Goal: Information Seeking & Learning: Find specific fact

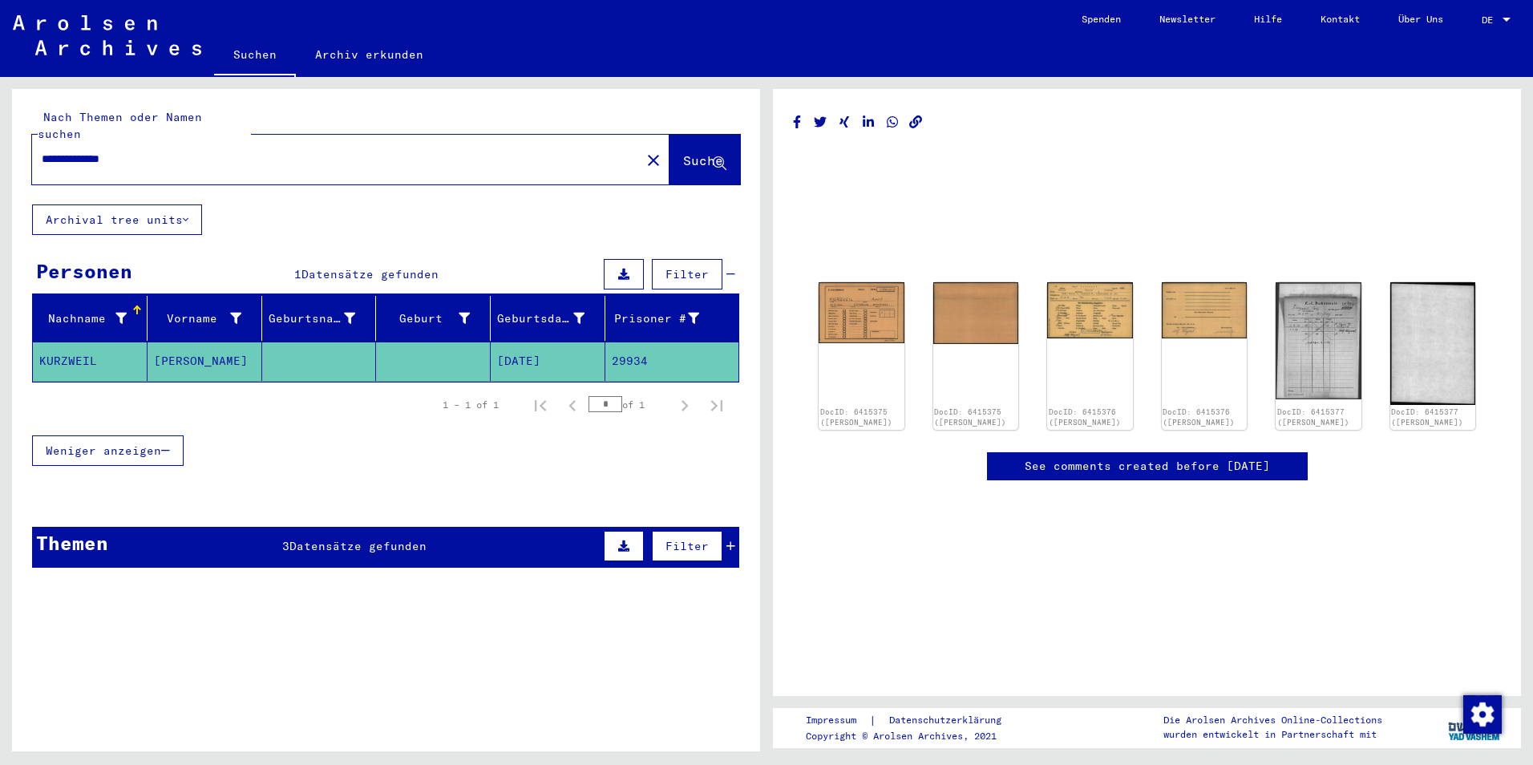
drag, startPoint x: 226, startPoint y: 151, endPoint x: 59, endPoint y: 138, distance: 167.2
click at [59, 141] on div "**********" at bounding box center [331, 159] width 599 height 36
drag, startPoint x: 152, startPoint y: 140, endPoint x: -3, endPoint y: 142, distance: 154.7
click at [0, 142] on html "**********" at bounding box center [766, 382] width 1533 height 765
type input "**********"
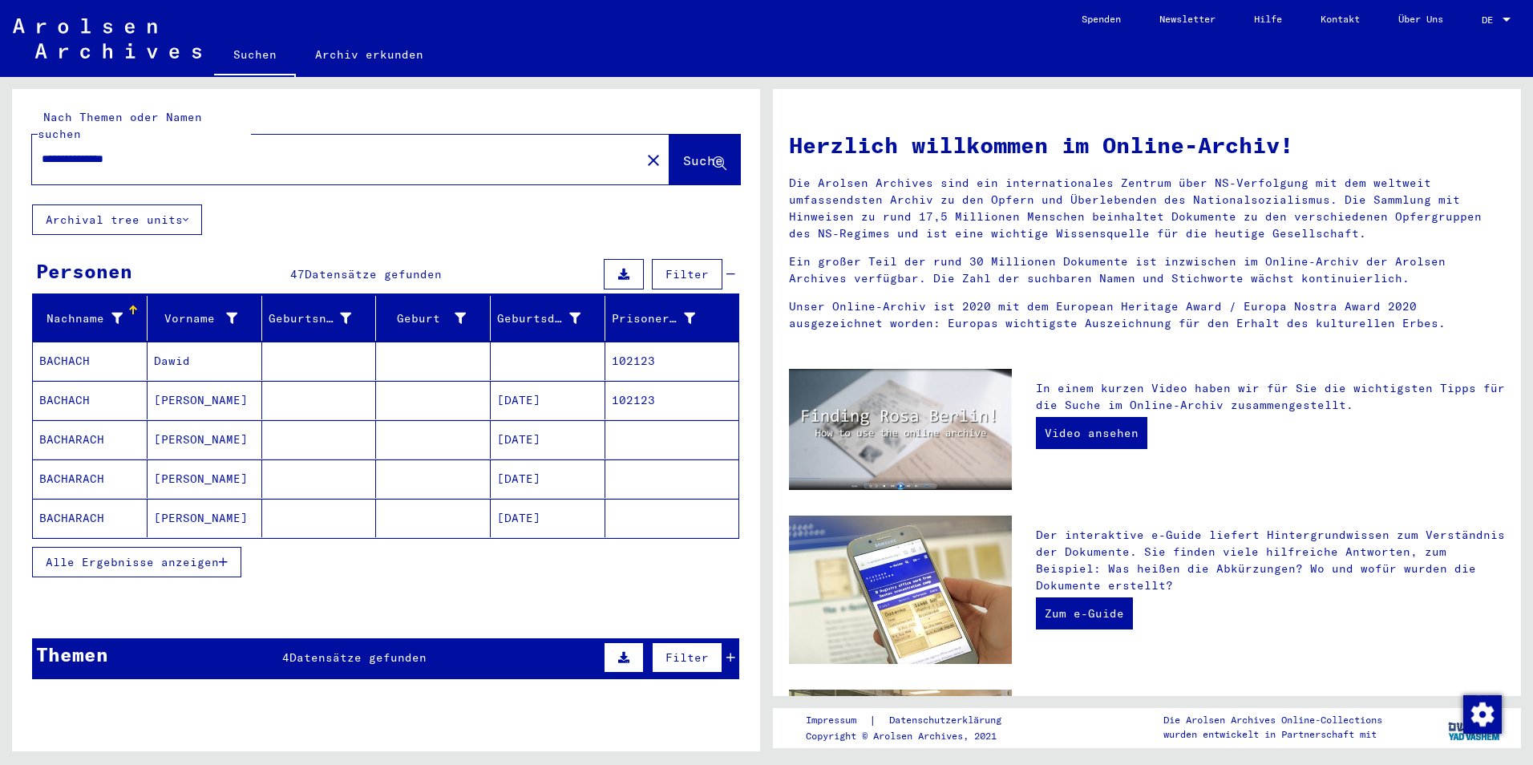
click at [103, 555] on span "Alle Ergebnisse anzeigen" at bounding box center [132, 562] width 173 height 14
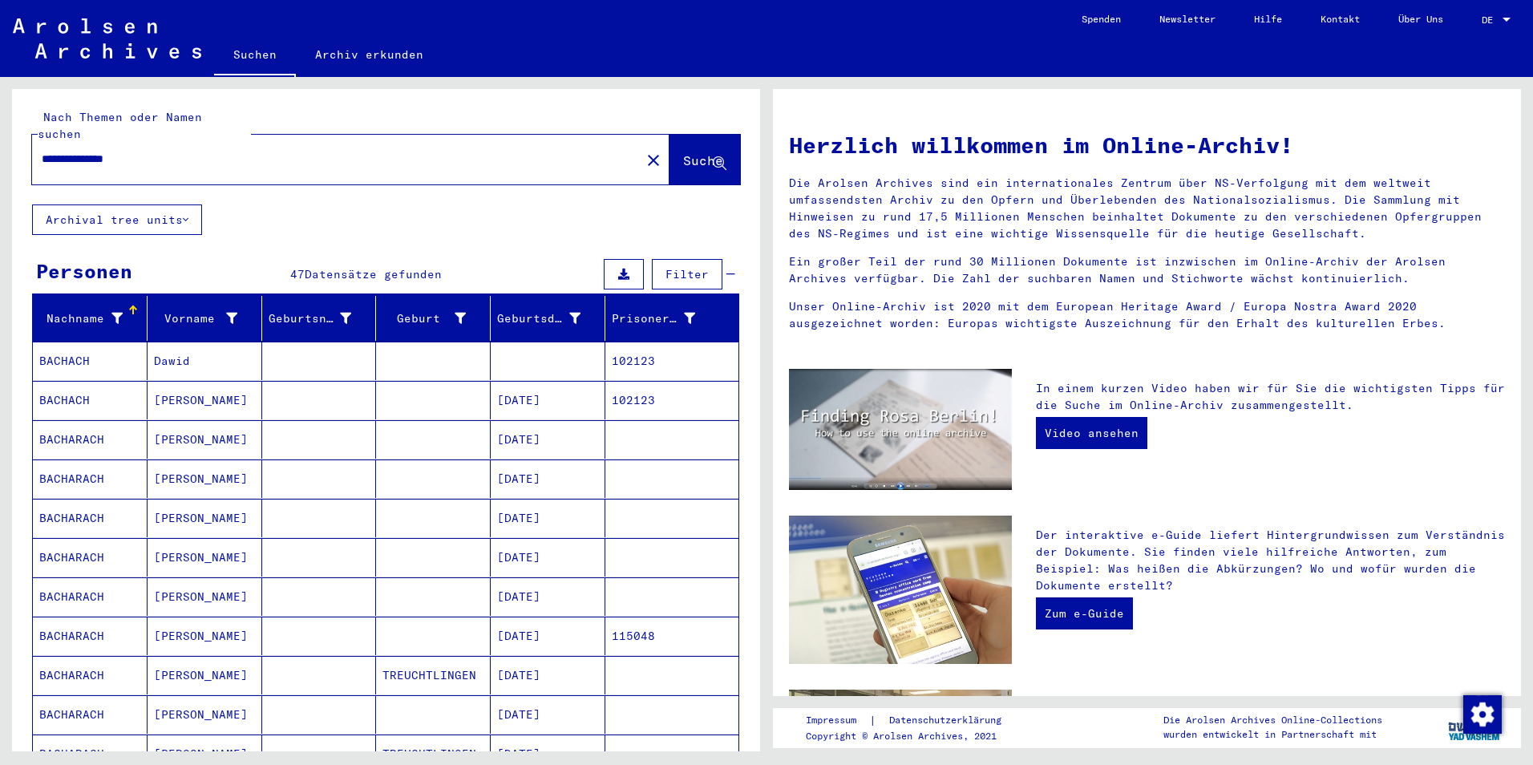
click at [79, 341] on mat-cell "BACHACH" at bounding box center [90, 360] width 115 height 38
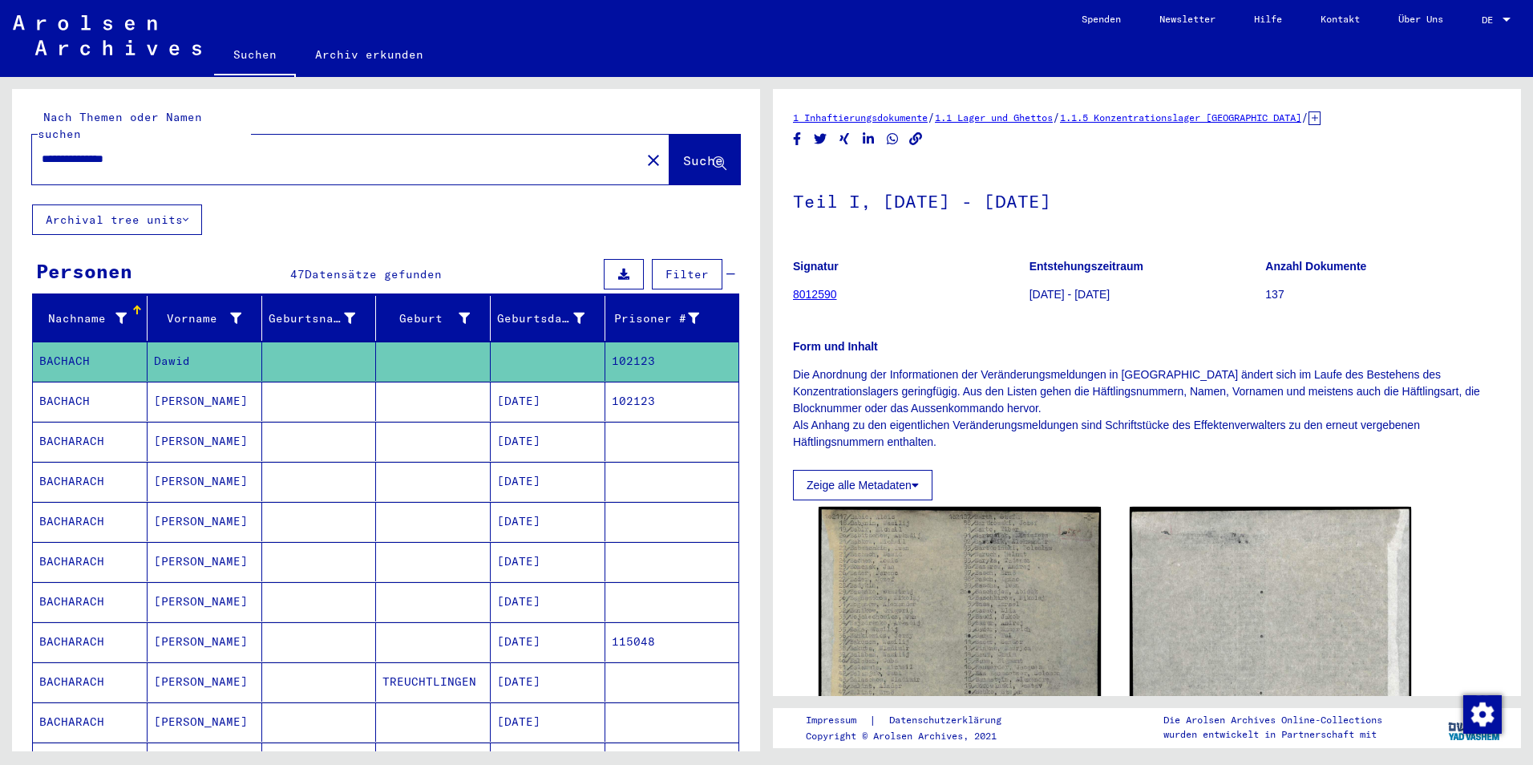
click at [59, 382] on mat-cell "BACHACH" at bounding box center [90, 401] width 115 height 39
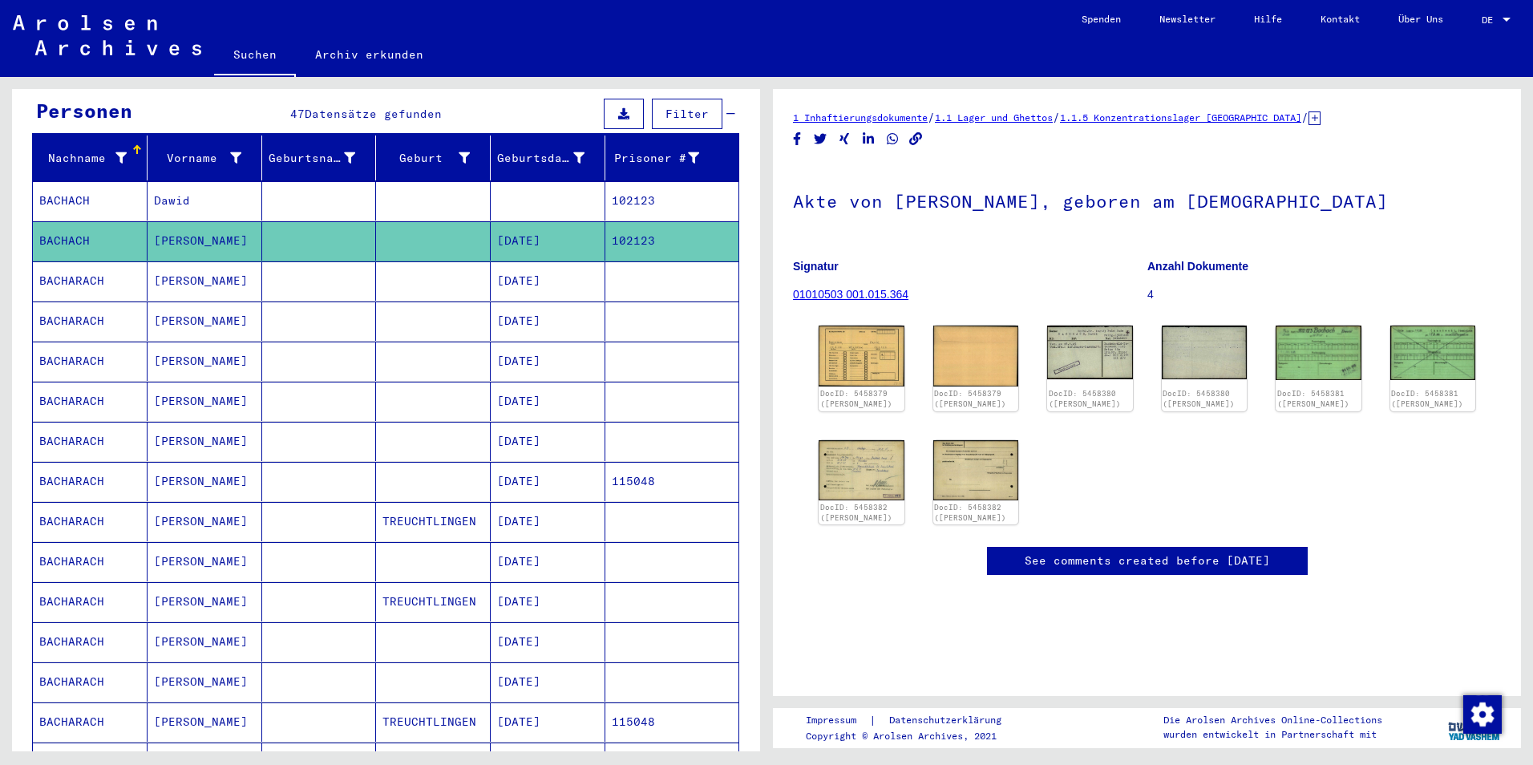
scroll to position [240, 0]
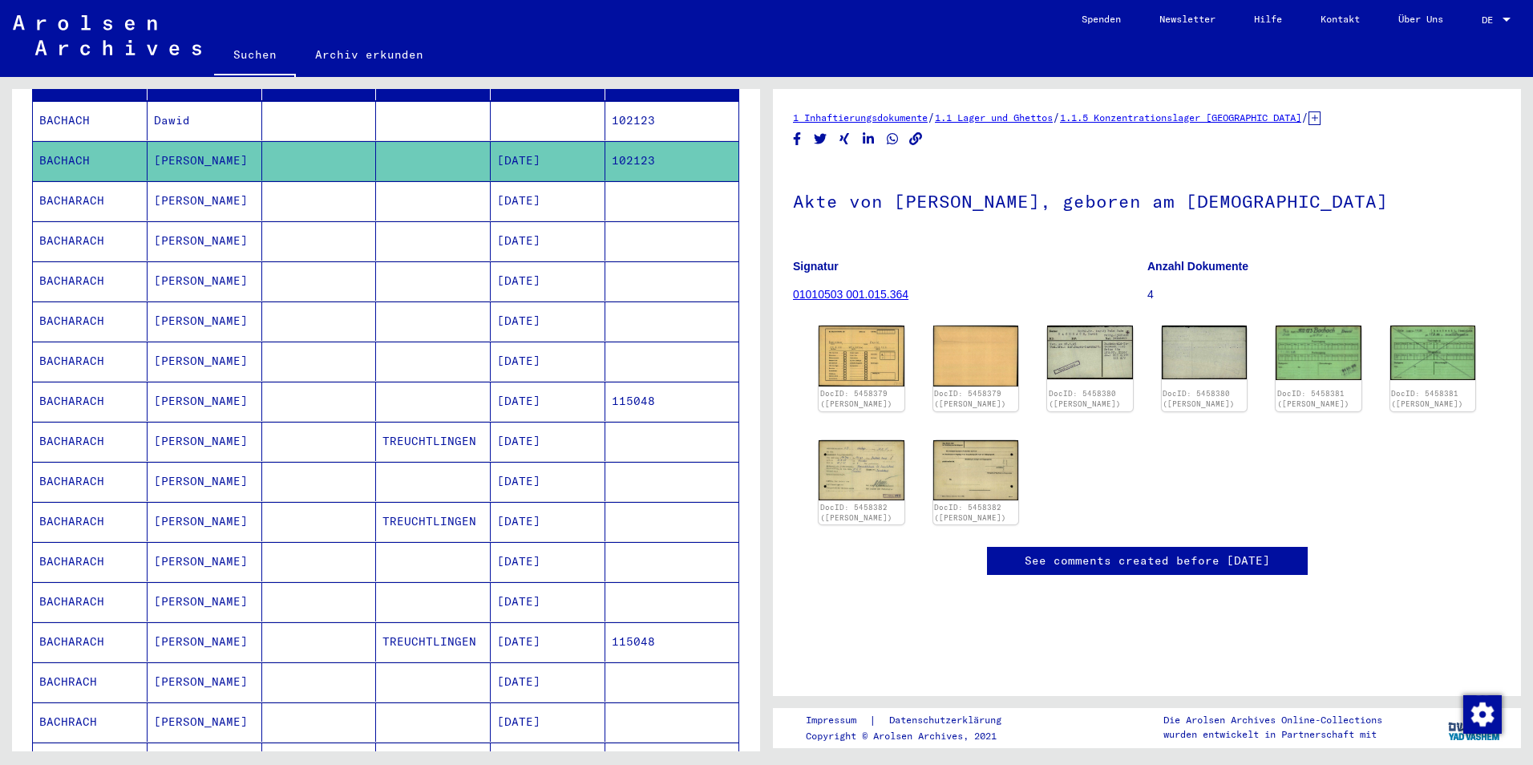
click at [88, 422] on mat-cell "BACHARACH" at bounding box center [90, 441] width 115 height 39
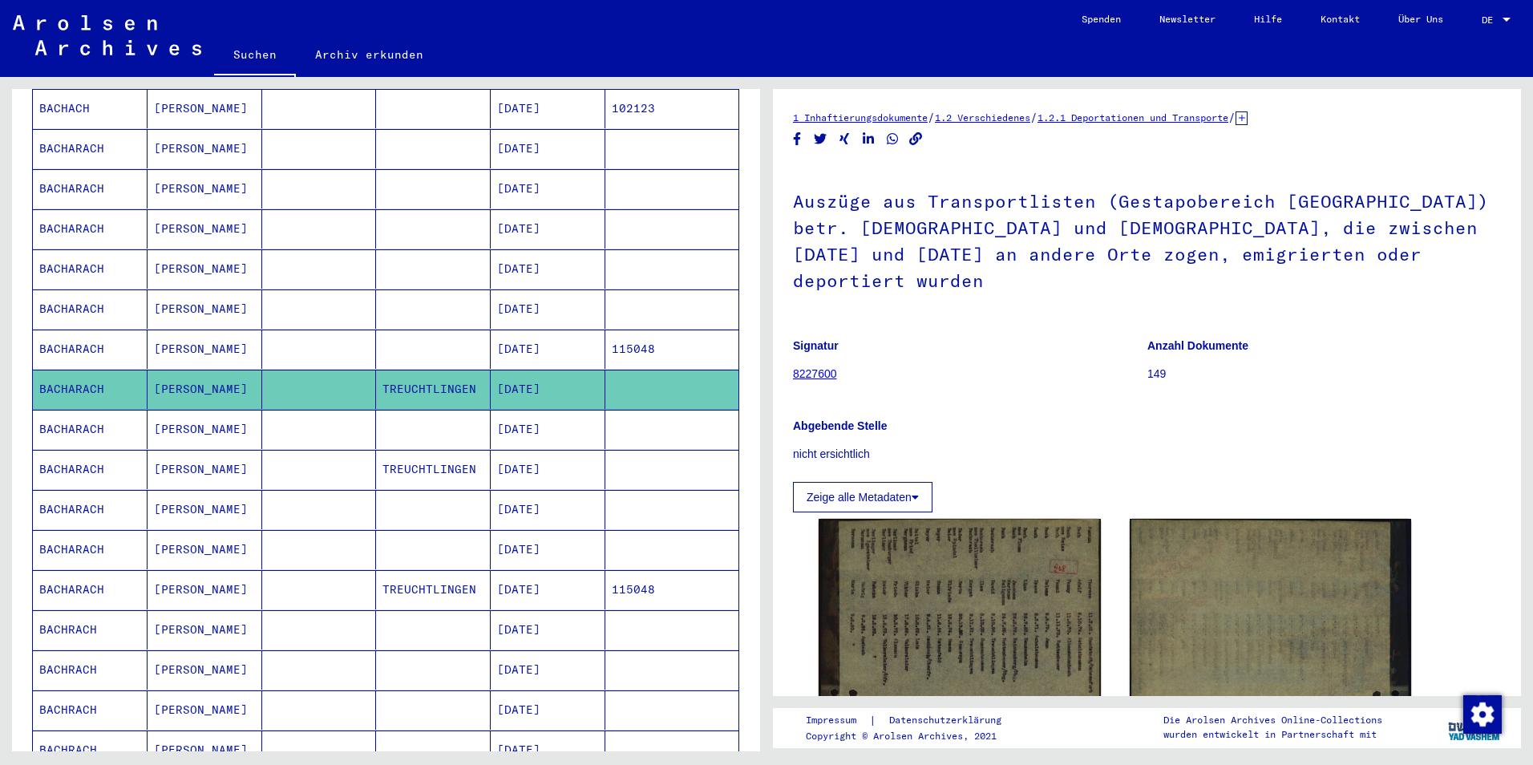
scroll to position [321, 0]
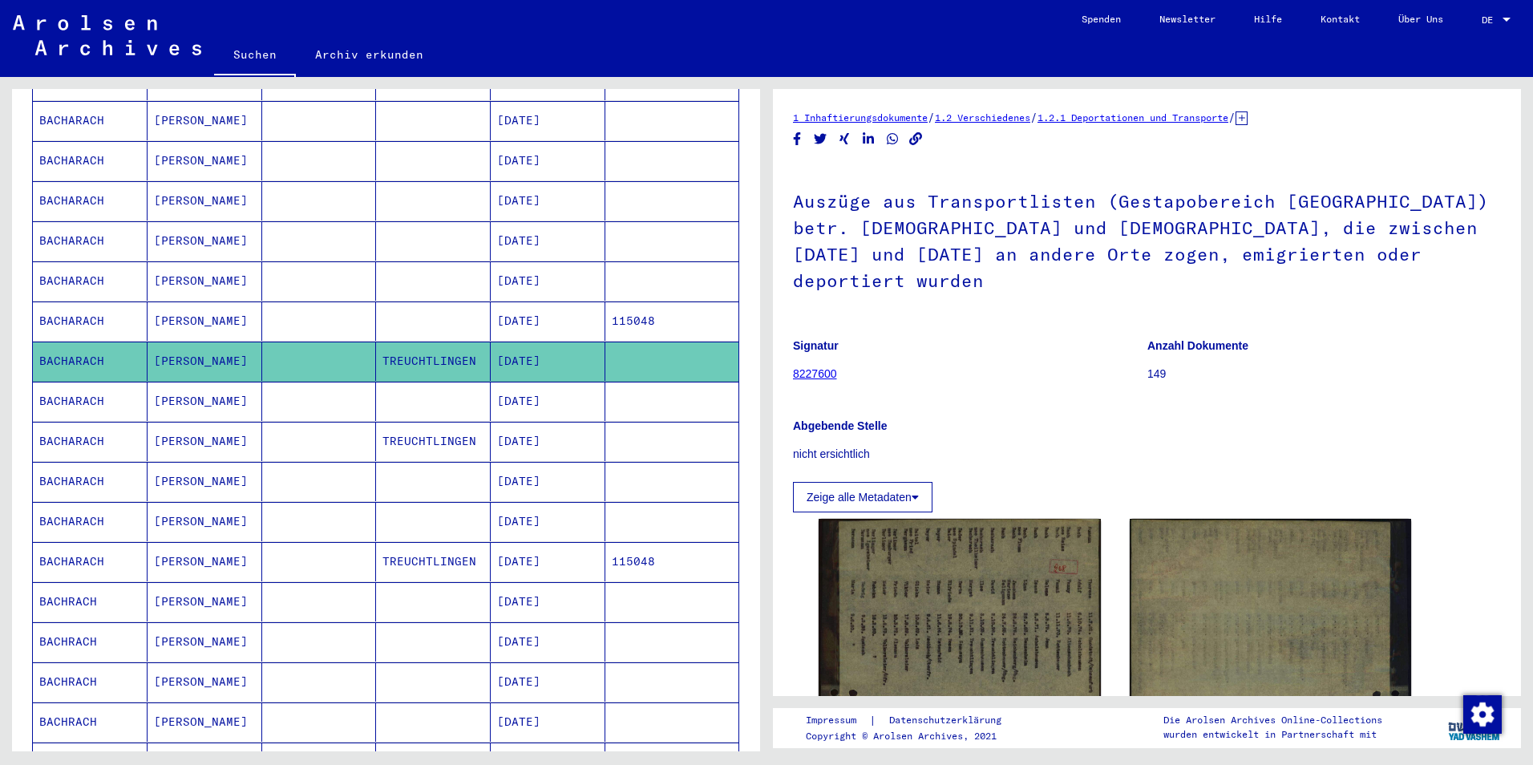
click at [81, 422] on mat-cell "BACHARACH" at bounding box center [90, 441] width 115 height 39
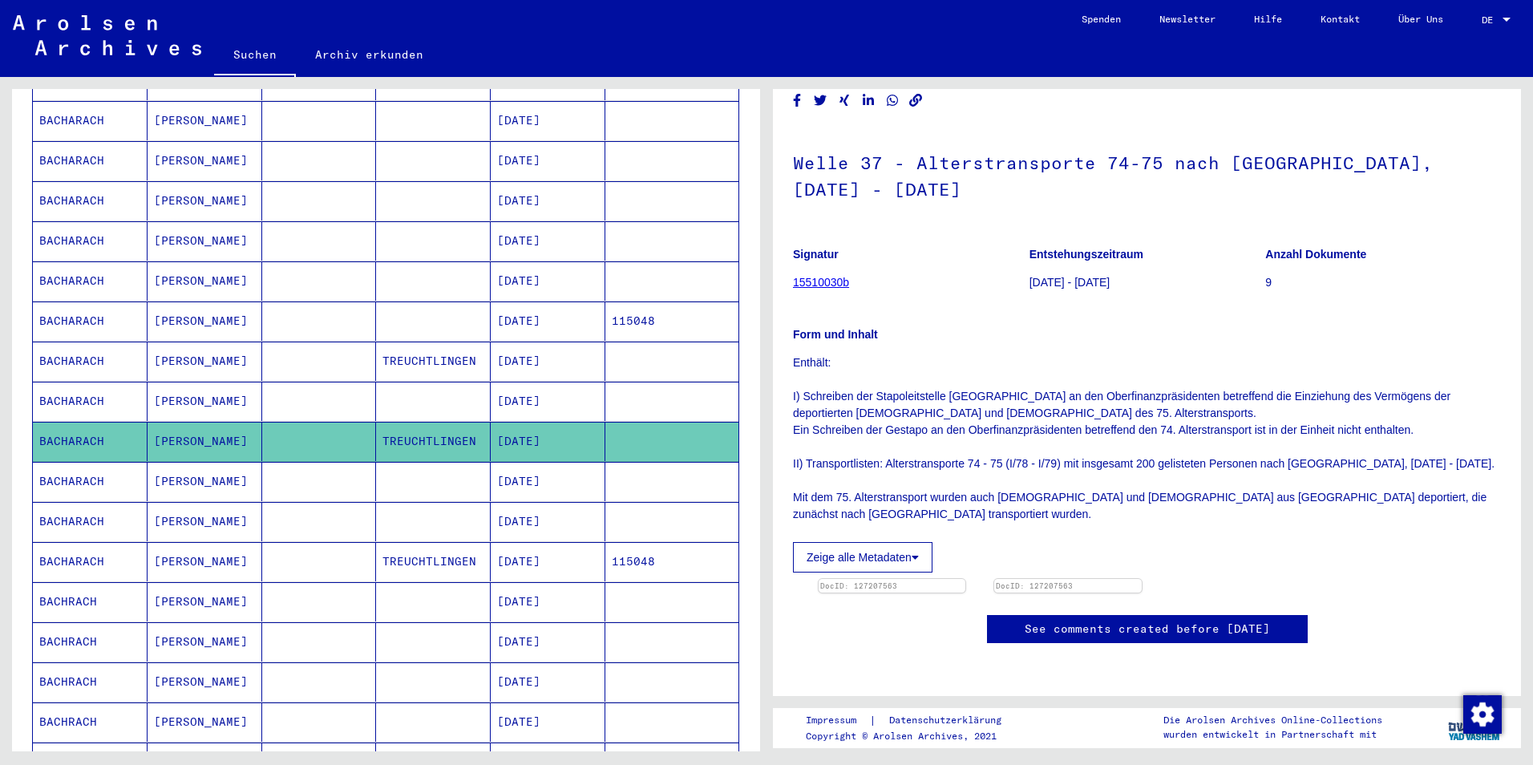
scroll to position [401, 0]
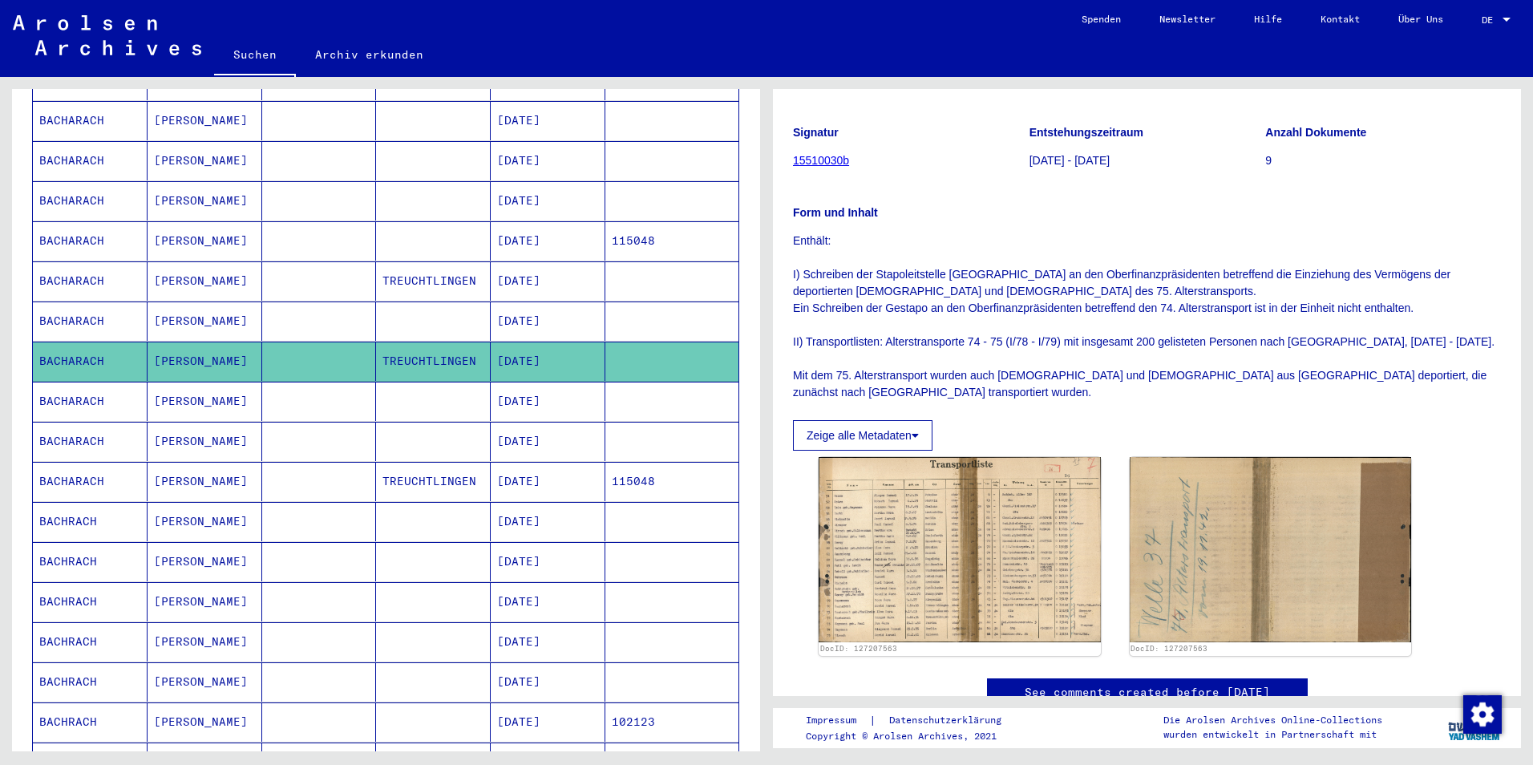
click at [59, 462] on mat-cell "BACHARACH" at bounding box center [90, 481] width 115 height 39
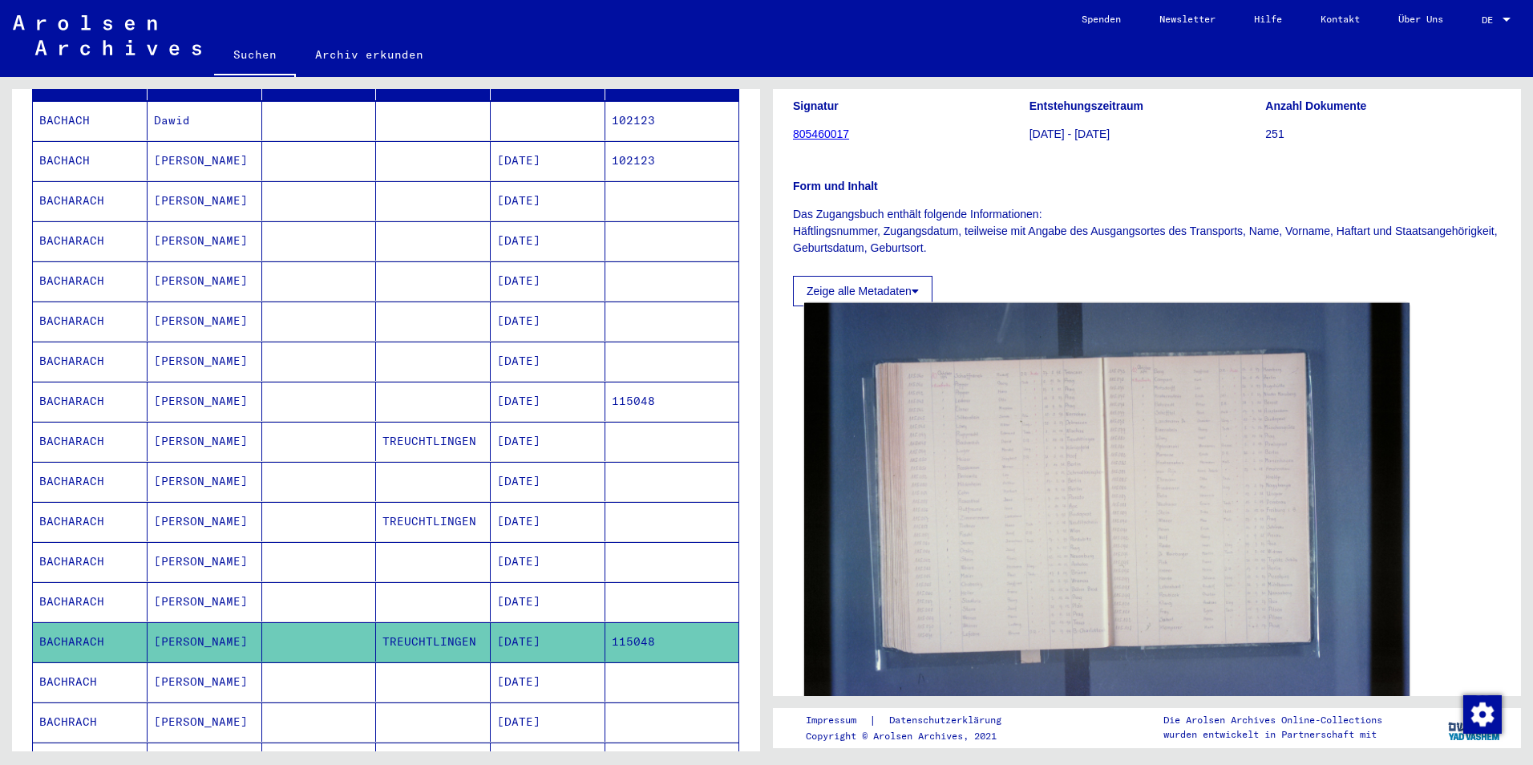
scroll to position [80, 0]
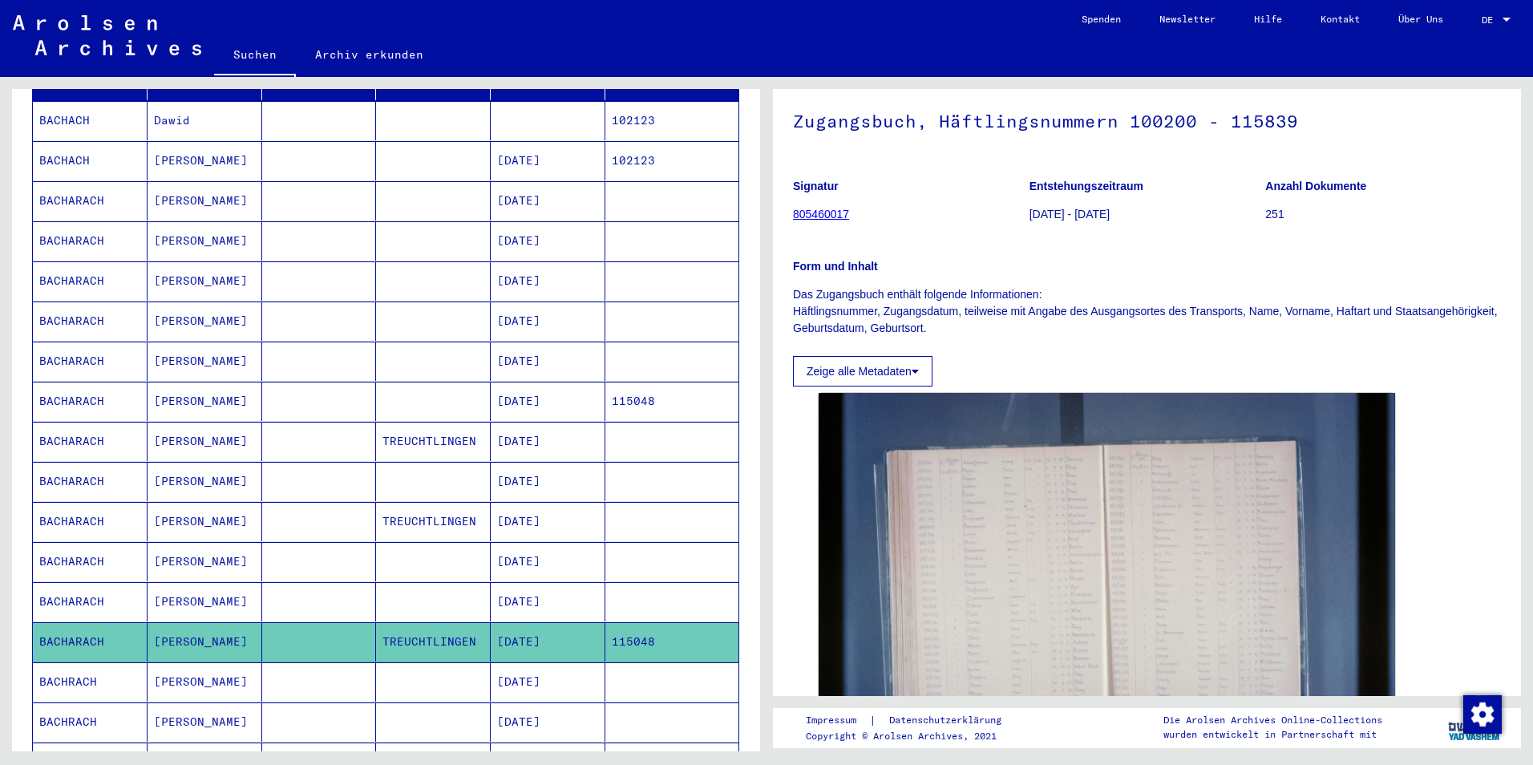
click at [91, 384] on mat-cell "BACHARACH" at bounding box center [90, 401] width 115 height 39
